Goal: Information Seeking & Learning: Learn about a topic

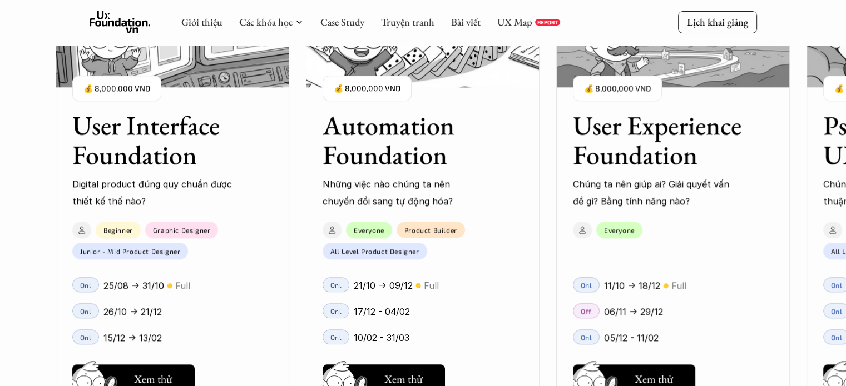
scroll to position [1123, 0]
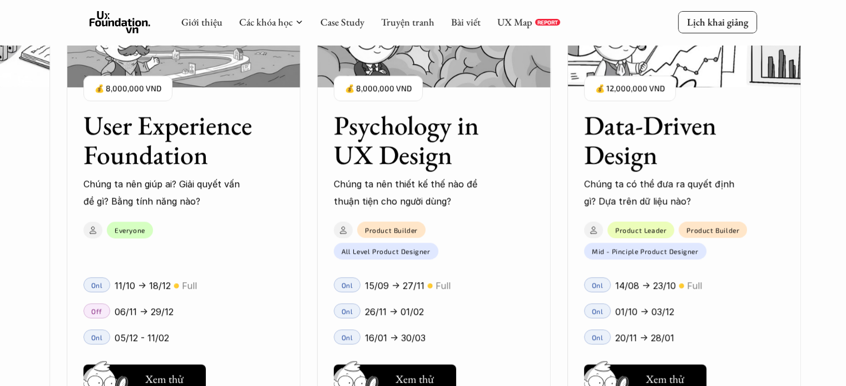
click at [178, 141] on h3 "User Experience Foundation" at bounding box center [169, 140] width 172 height 59
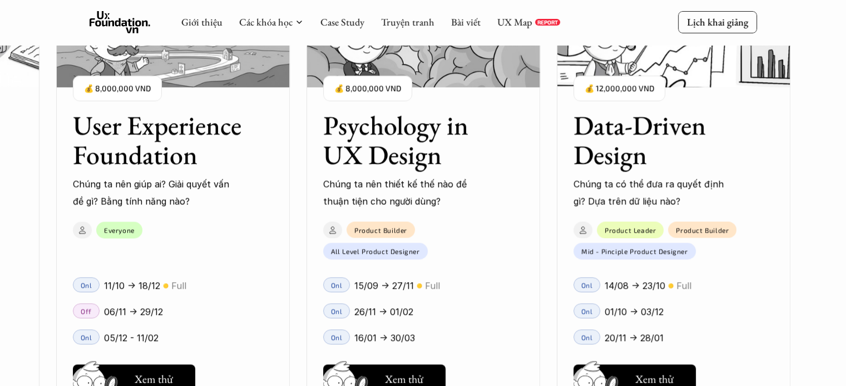
scroll to position [1346, 0]
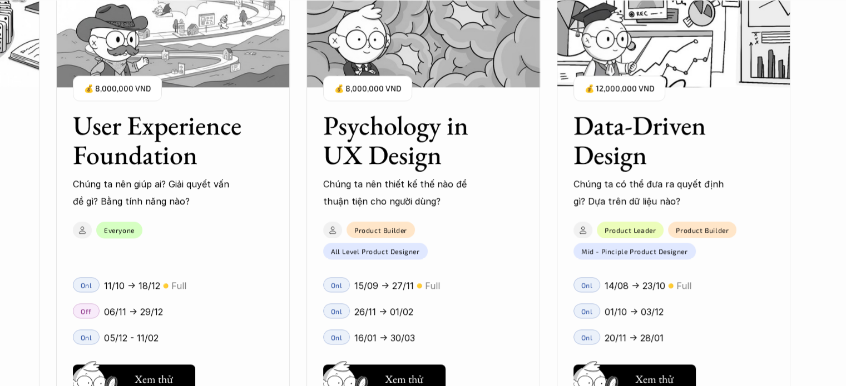
click at [388, 128] on h3 "Psychology in UX Design" at bounding box center [409, 140] width 172 height 59
click at [431, 37] on img at bounding box center [423, 31] width 234 height 111
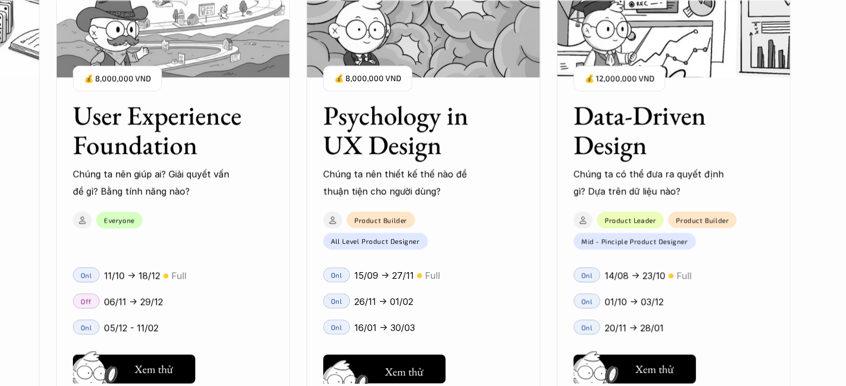
click at [391, 360] on button "Hay thôi Xem thử" at bounding box center [384, 369] width 122 height 29
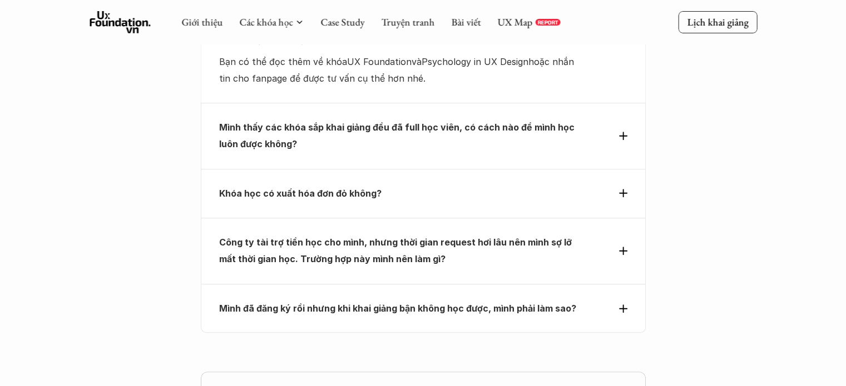
scroll to position [4751, 0]
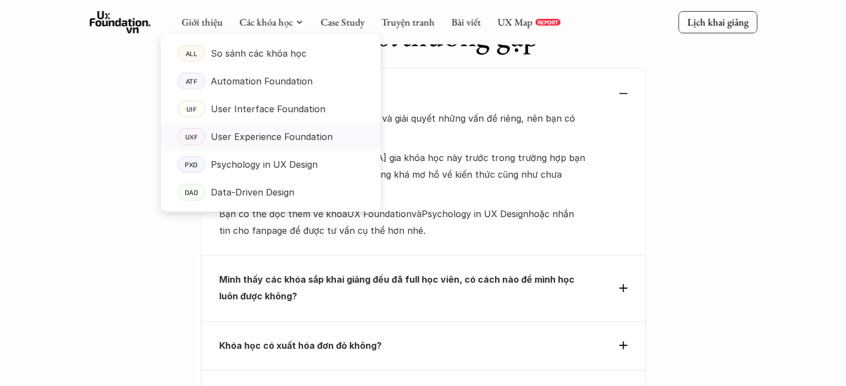
click at [246, 140] on p "User Experience Foundation" at bounding box center [272, 136] width 122 height 17
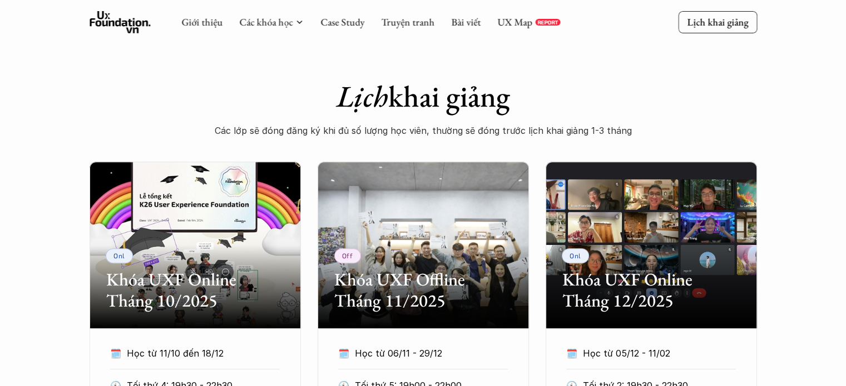
scroll to position [389, 0]
